Goal: Information Seeking & Learning: Learn about a topic

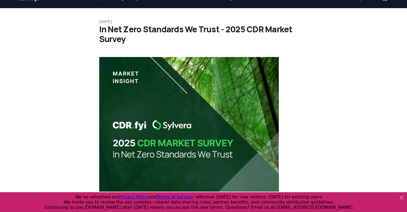
scroll to position [103, 0]
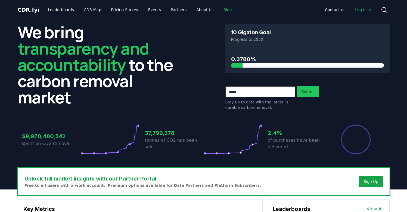
click at [220, 9] on link "Blog" at bounding box center [227, 10] width 17 height 10
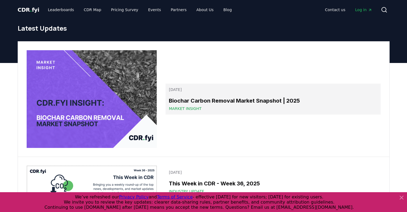
click at [177, 110] on span "Market Insight" at bounding box center [185, 108] width 33 height 5
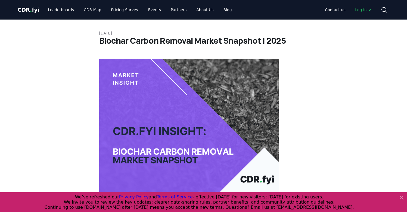
click at [401, 198] on icon at bounding box center [401, 197] width 3 height 3
click at [402, 199] on icon at bounding box center [401, 197] width 3 height 3
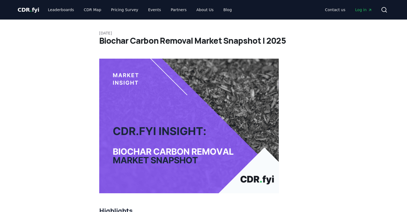
click at [198, 41] on h1 "Biochar Carbon Removal Market Snapshot | 2025" at bounding box center [203, 41] width 209 height 10
